Goal: Information Seeking & Learning: Find specific fact

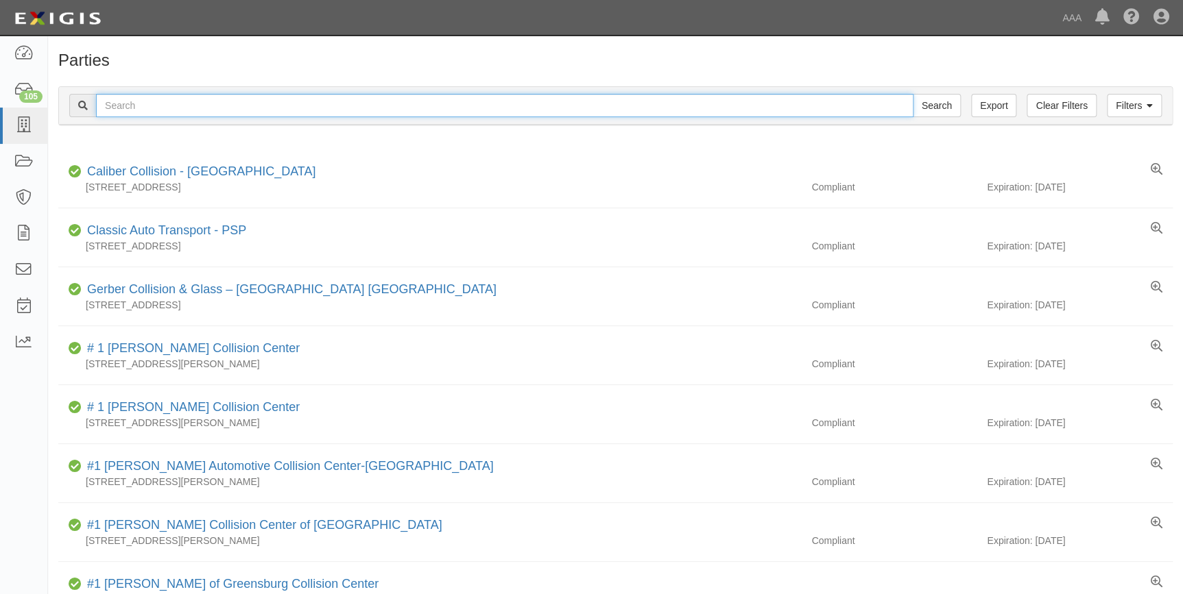
click at [298, 99] on input "text" at bounding box center [504, 105] width 817 height 23
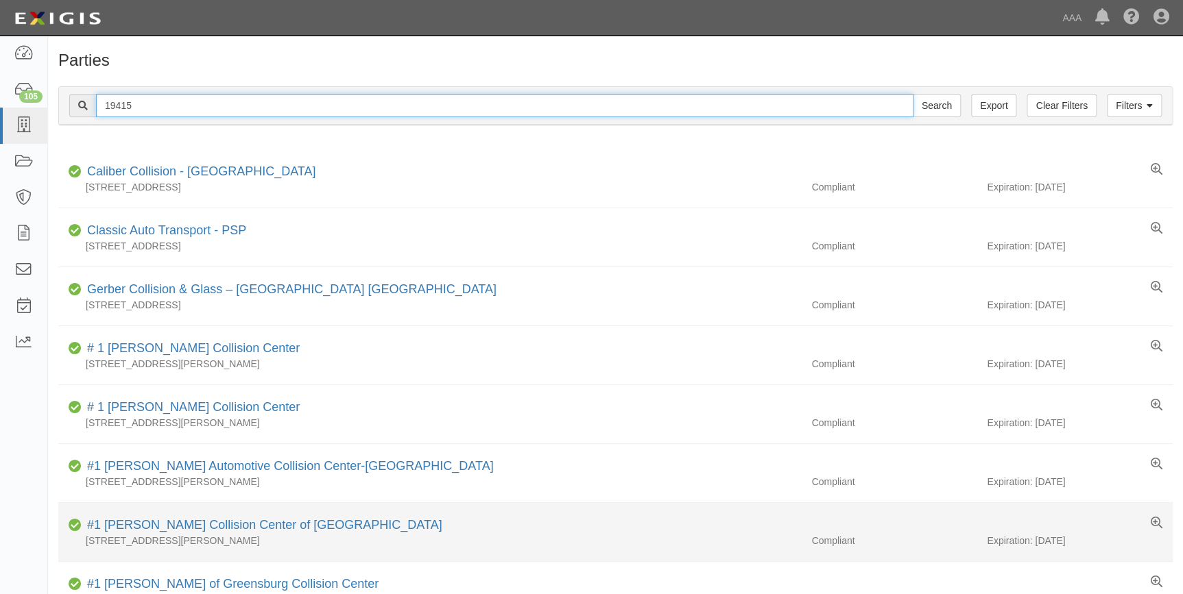
type input "19415"
click at [912, 94] on input "Search" at bounding box center [936, 105] width 48 height 23
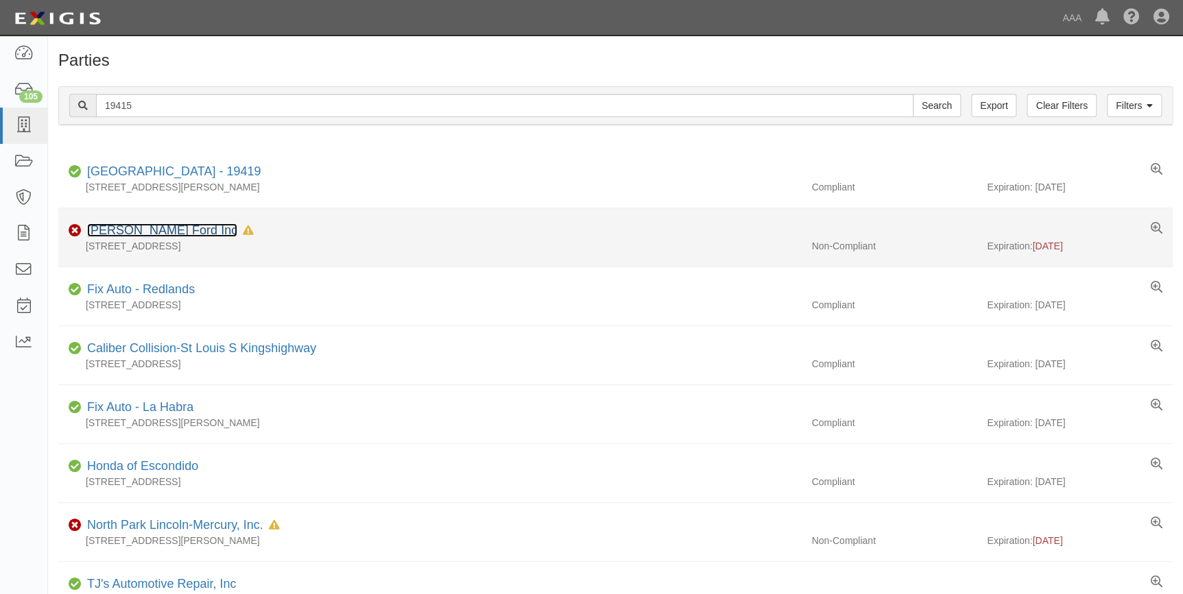
click at [154, 230] on link "Bob Utter Ford Inc" at bounding box center [162, 230] width 150 height 14
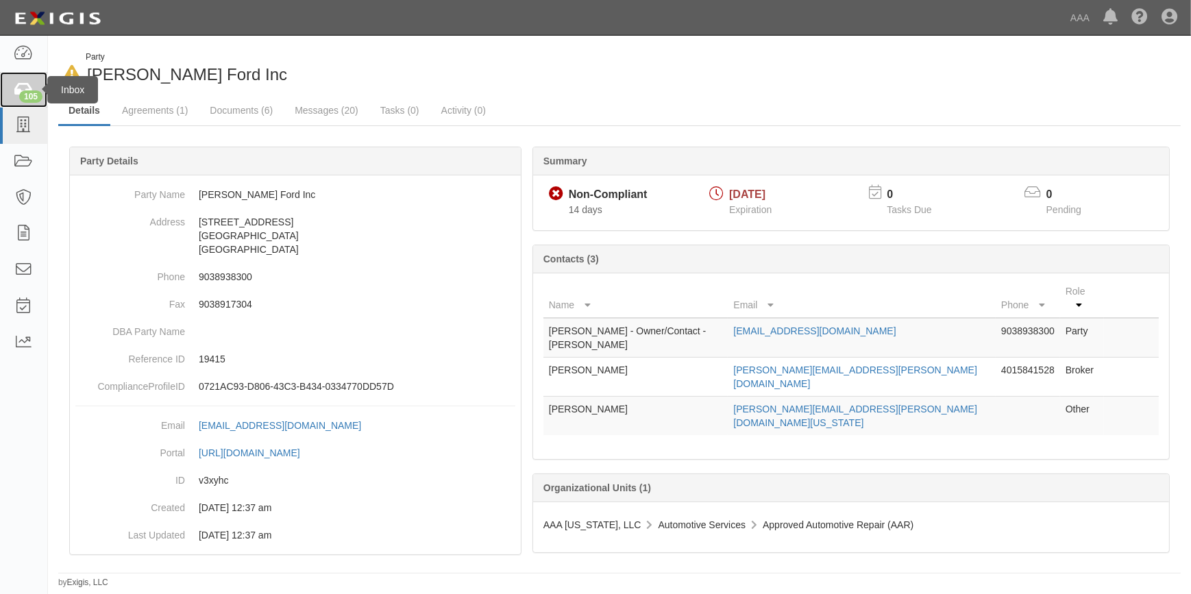
click at [25, 99] on div "105" at bounding box center [30, 96] width 23 height 12
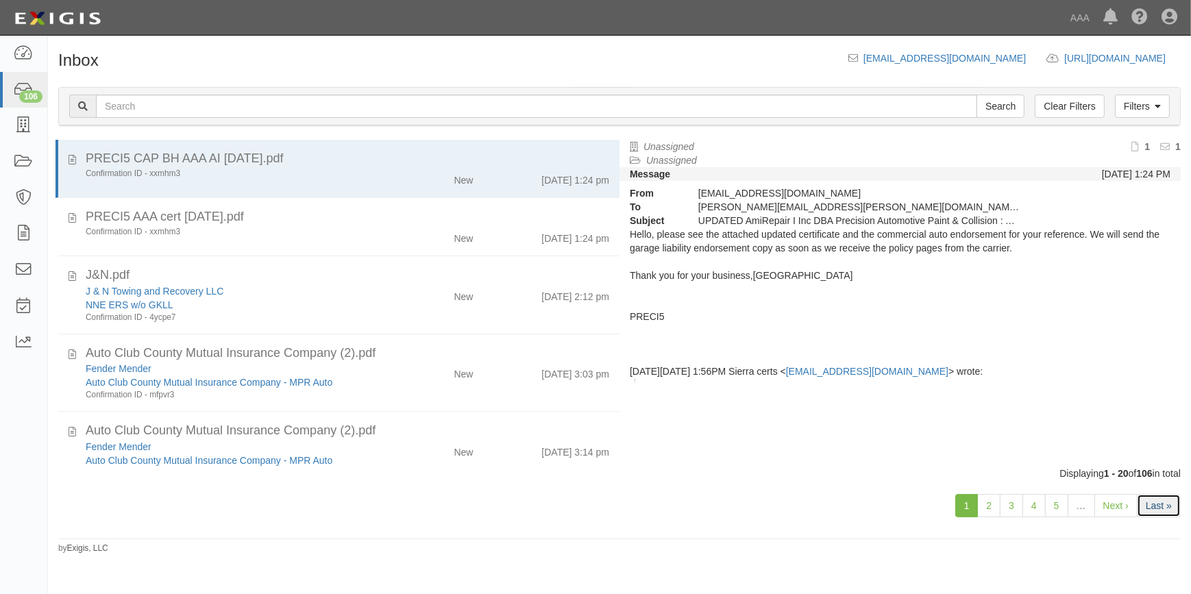
click at [1158, 502] on link "Last »" at bounding box center [1159, 505] width 44 height 23
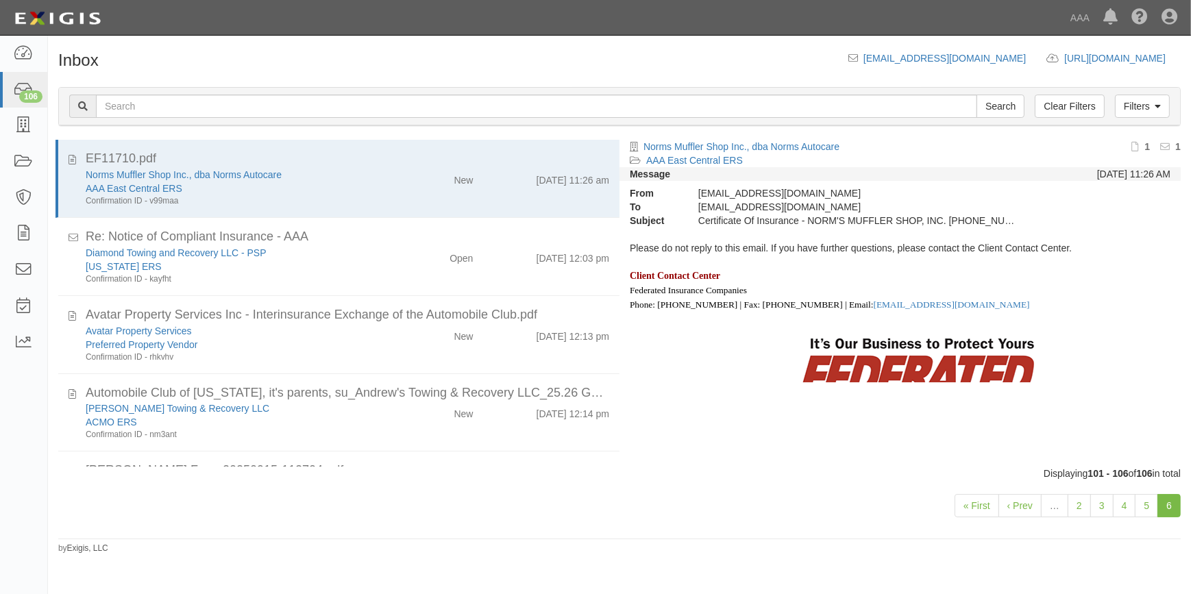
scroll to position [134, 0]
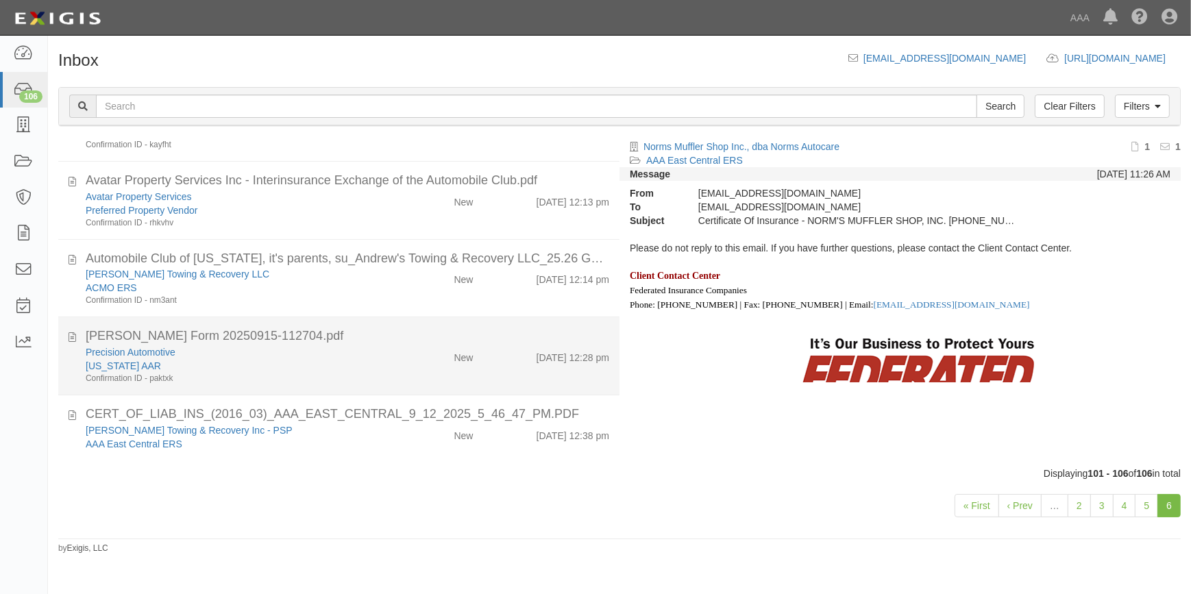
click at [210, 346] on div "Precision Automotive" at bounding box center [234, 353] width 297 height 14
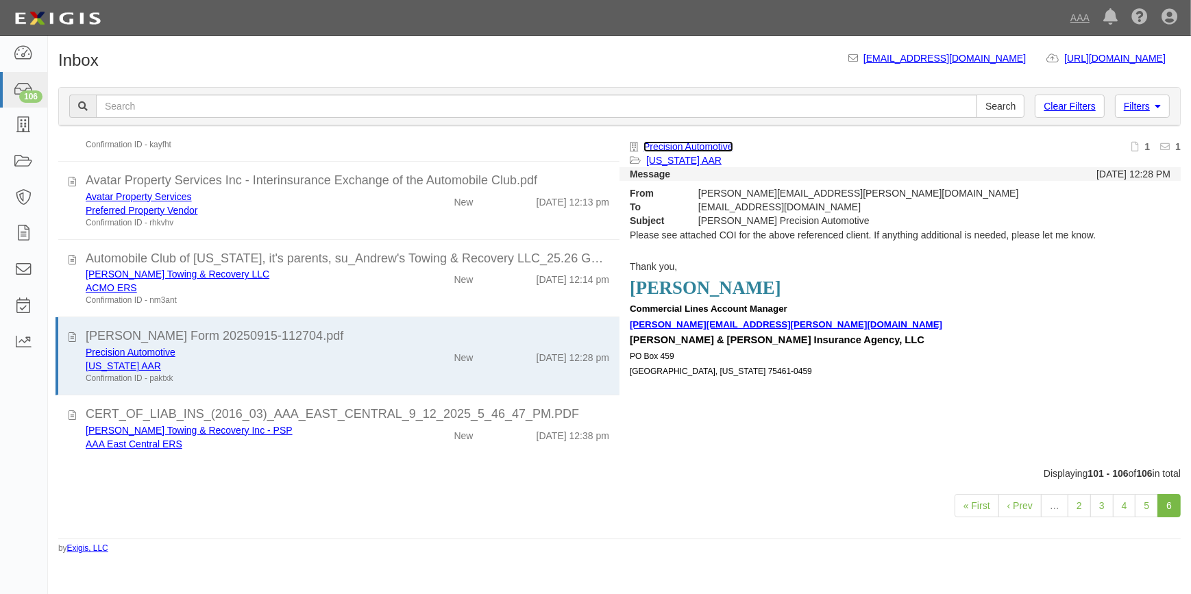
click at [668, 143] on link "Precision Automotive" at bounding box center [689, 146] width 90 height 11
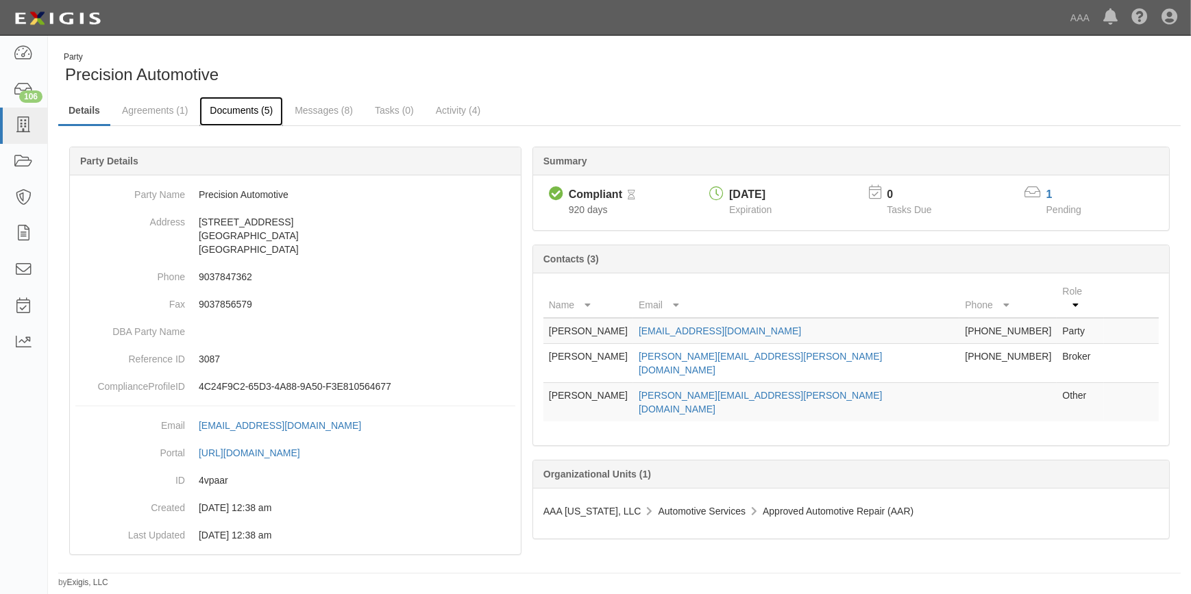
click at [259, 103] on link "Documents (5)" at bounding box center [241, 111] width 84 height 29
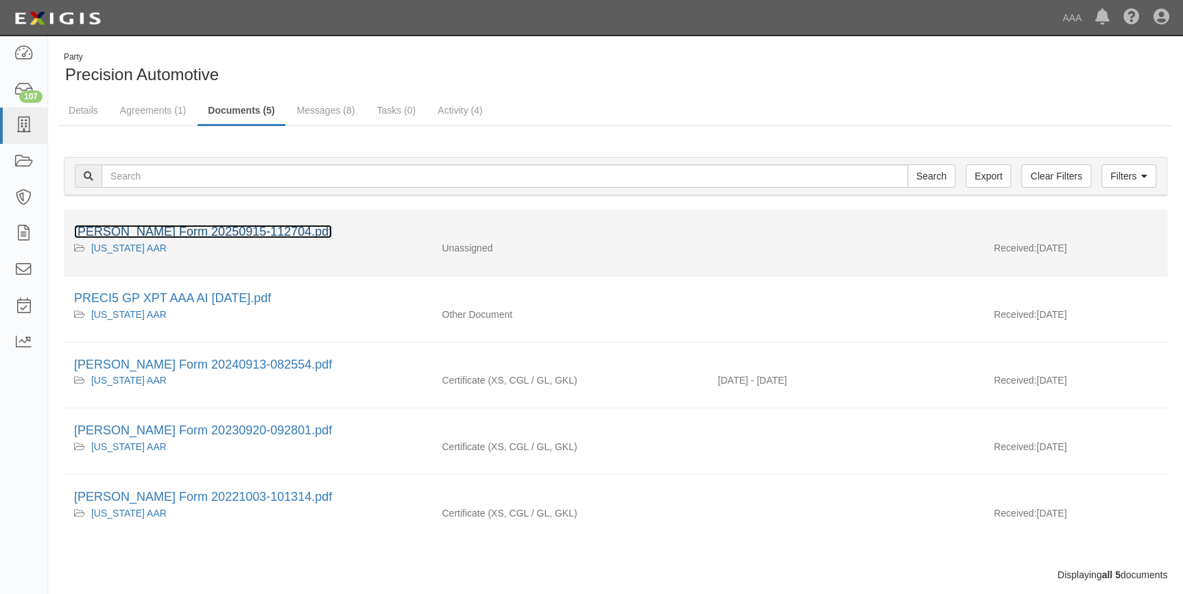
click at [234, 237] on link "[PERSON_NAME] Form 20250915-112704.pdf" at bounding box center [203, 232] width 258 height 14
